Goal: Information Seeking & Learning: Learn about a topic

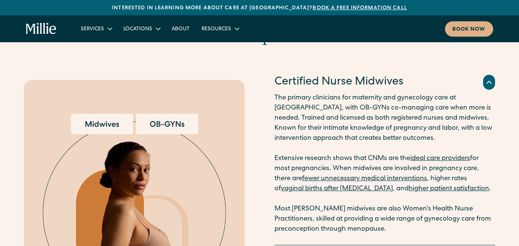
scroll to position [987, 0]
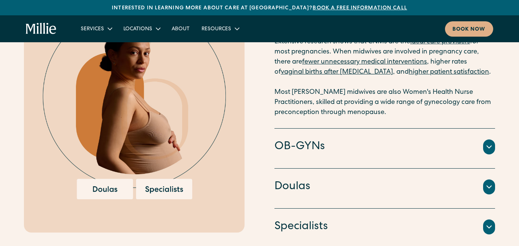
click at [279, 149] on h4 "OB-GYNs" at bounding box center [299, 147] width 50 height 16
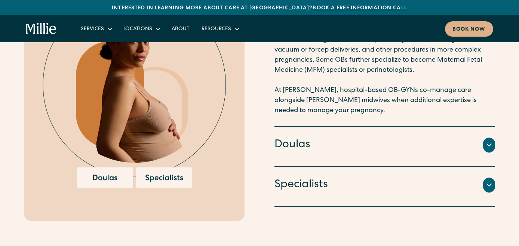
scroll to position [1112, 0]
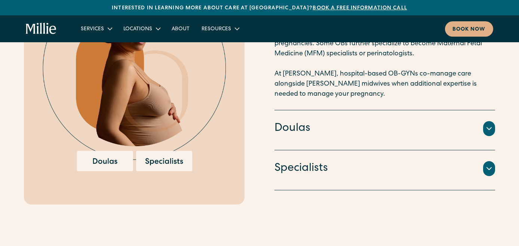
click at [285, 133] on h4 "Doulas" at bounding box center [292, 129] width 36 height 16
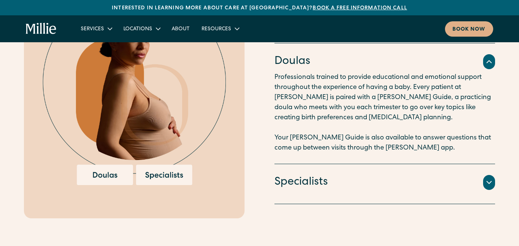
scroll to position [1098, 0]
click at [307, 185] on h4 "Specialists" at bounding box center [300, 183] width 53 height 16
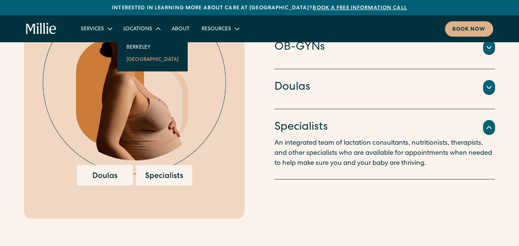
click at [140, 58] on link "[GEOGRAPHIC_DATA]" at bounding box center [152, 59] width 64 height 12
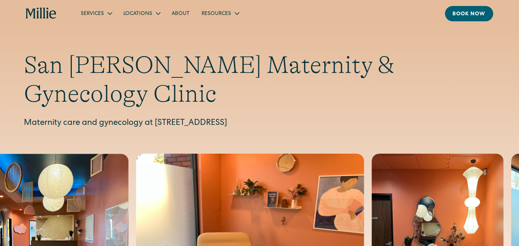
drag, startPoint x: 156, startPoint y: 92, endPoint x: 338, endPoint y: 92, distance: 182.0
click at [338, 117] on p "Maternity care and gynecology at [STREET_ADDRESS]" at bounding box center [259, 123] width 471 height 12
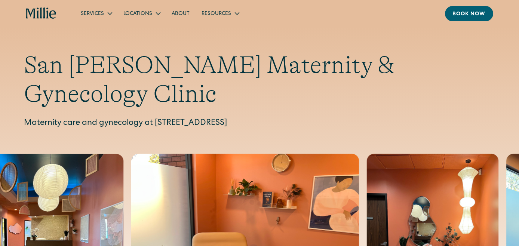
copy p "[STREET_ADDRESS]"
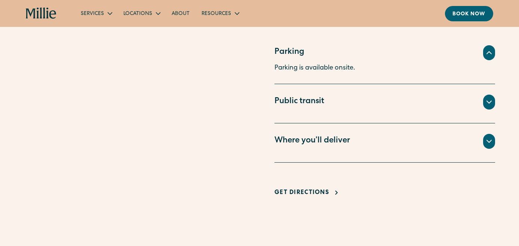
scroll to position [529, 0]
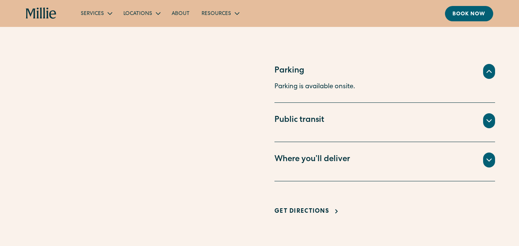
click at [364, 152] on div "Where you’ll deliver" at bounding box center [384, 159] width 220 height 15
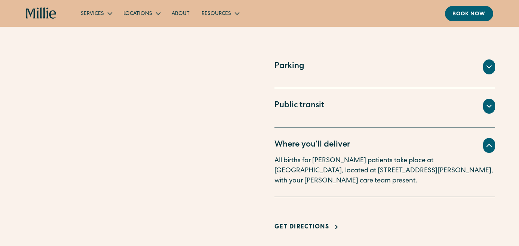
click at [353, 138] on div "Where you’ll deliver" at bounding box center [384, 145] width 220 height 15
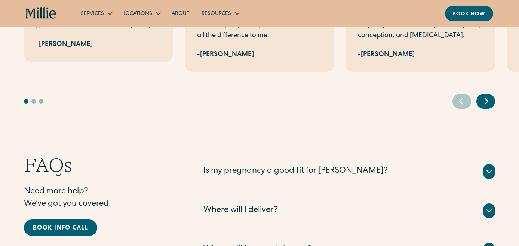
scroll to position [1508, 0]
click at [344, 164] on div "Is my pregnancy a good fit for [PERSON_NAME]?" at bounding box center [348, 171] width 291 height 15
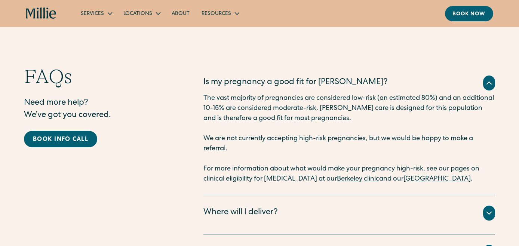
scroll to position [1603, 0]
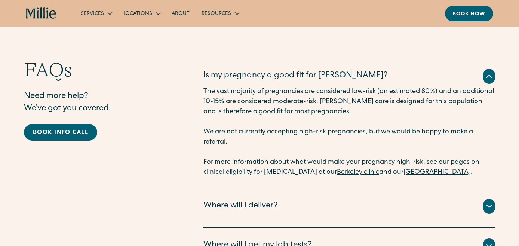
click at [339, 188] on div "Where will I deliver? All births for [PERSON_NAME] patients take place at [GEOG…" at bounding box center [348, 207] width 291 height 39
click at [314, 199] on div "Where will I deliver?" at bounding box center [348, 206] width 291 height 15
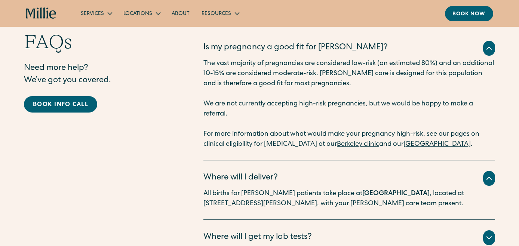
scroll to position [1633, 0]
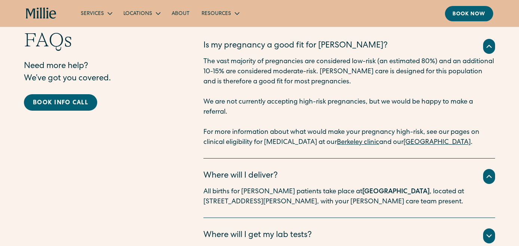
click at [313, 228] on div "Where will I get my lab tests?" at bounding box center [348, 235] width 291 height 15
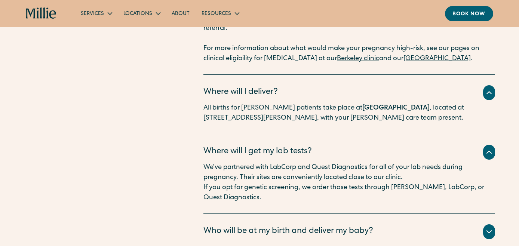
scroll to position [1717, 0]
click at [313, 225] on div "Who will be at my birth and deliver my baby?" at bounding box center [288, 231] width 170 height 12
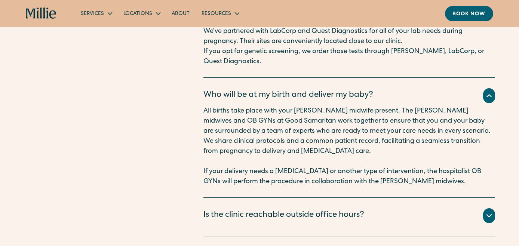
scroll to position [1854, 0]
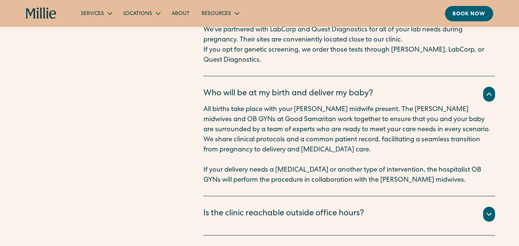
click at [313, 222] on div "We’re available to answer clinical questions 24/7. To reach us after business h…" at bounding box center [348, 223] width 291 height 3
click at [313, 208] on div "Is the clinic reachable outside office hours?" at bounding box center [283, 214] width 161 height 12
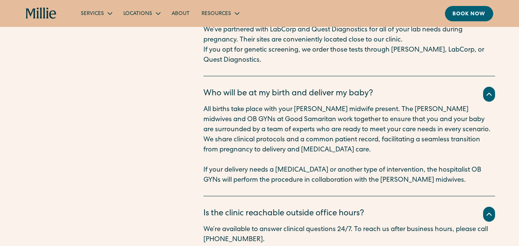
click at [313, 208] on div "Is the clinic reachable outside office hours?" at bounding box center [283, 214] width 161 height 12
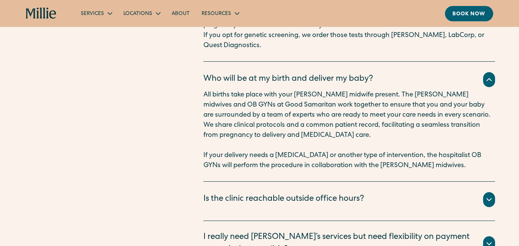
scroll to position [1869, 0]
click at [308, 231] on div "I really need [PERSON_NAME]’s services but need flexibility on payment terms. I…" at bounding box center [338, 243] width 271 height 25
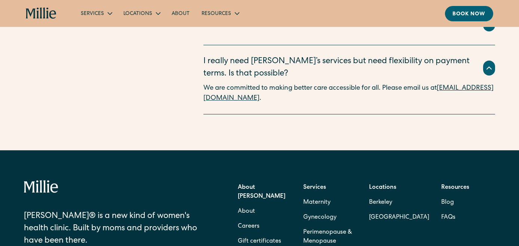
scroll to position [2045, 0]
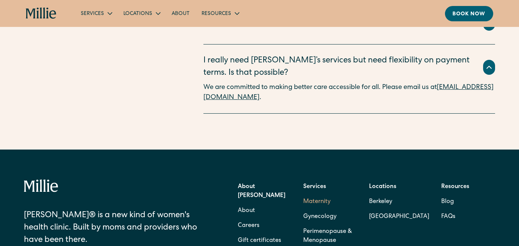
click at [320, 194] on link "Maternity" at bounding box center [316, 201] width 27 height 15
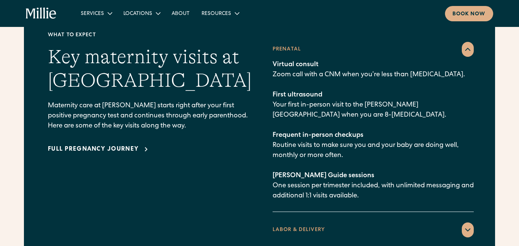
scroll to position [1116, 0]
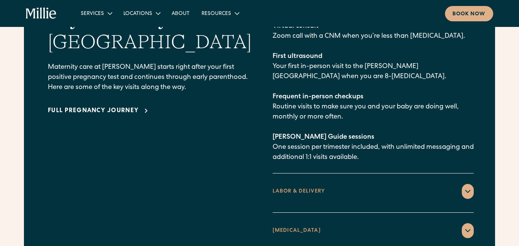
click at [319, 184] on div "LABOR & DELIVERY" at bounding box center [372, 191] width 201 height 15
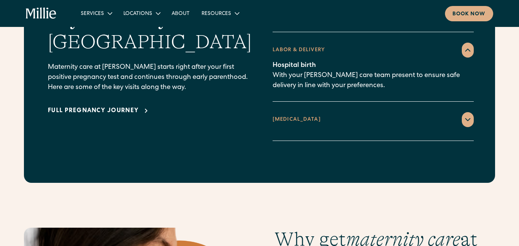
click at [308, 112] on div "POSTPARTUM" at bounding box center [372, 119] width 201 height 15
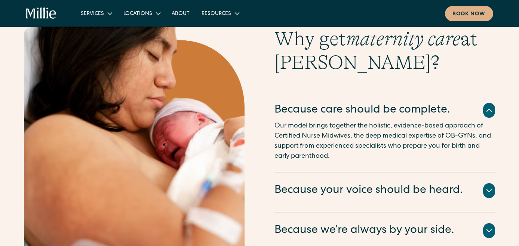
scroll to position [1400, 0]
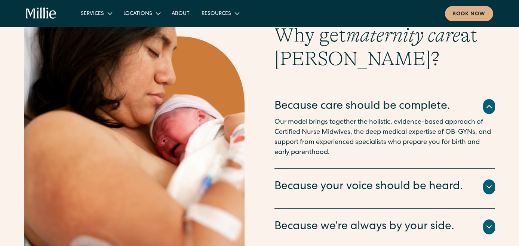
click at [311, 195] on div "There’s no one right way to give birth, so you’ll work with a doula to create a…" at bounding box center [384, 196] width 220 height 3
click at [311, 179] on div "Because your voice should be heard." at bounding box center [368, 187] width 188 height 16
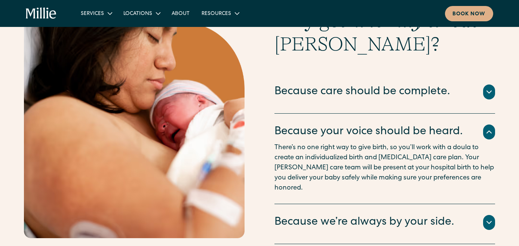
scroll to position [1424, 0]
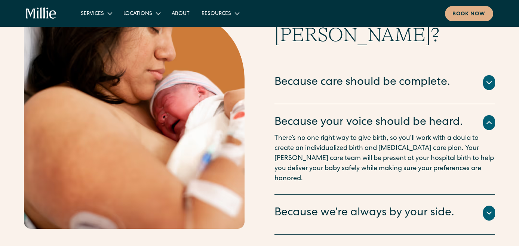
click at [312, 205] on div "Because we’re always by your side." at bounding box center [364, 213] width 180 height 16
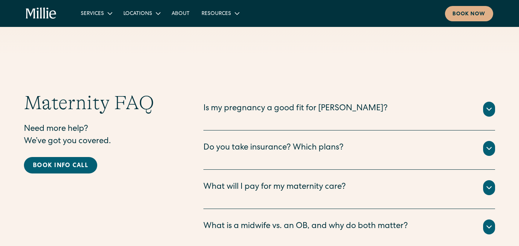
scroll to position [2390, 0]
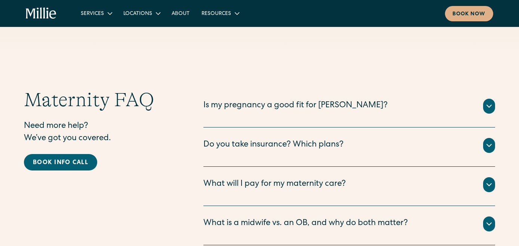
click at [401, 206] on div "What is a midwife vs. an OB, and why do both matter? Certified Nurse Midwife Th…" at bounding box center [348, 225] width 291 height 39
click at [398, 217] on div "What is a midwife vs. an OB, and why do both matter?" at bounding box center [305, 223] width 204 height 12
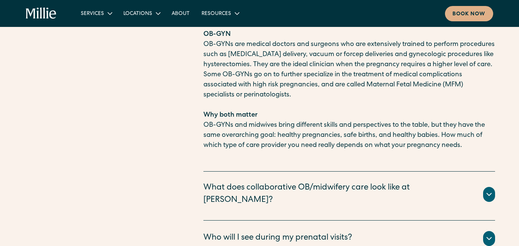
scroll to position [2672, 0]
